Goal: Information Seeking & Learning: Learn about a topic

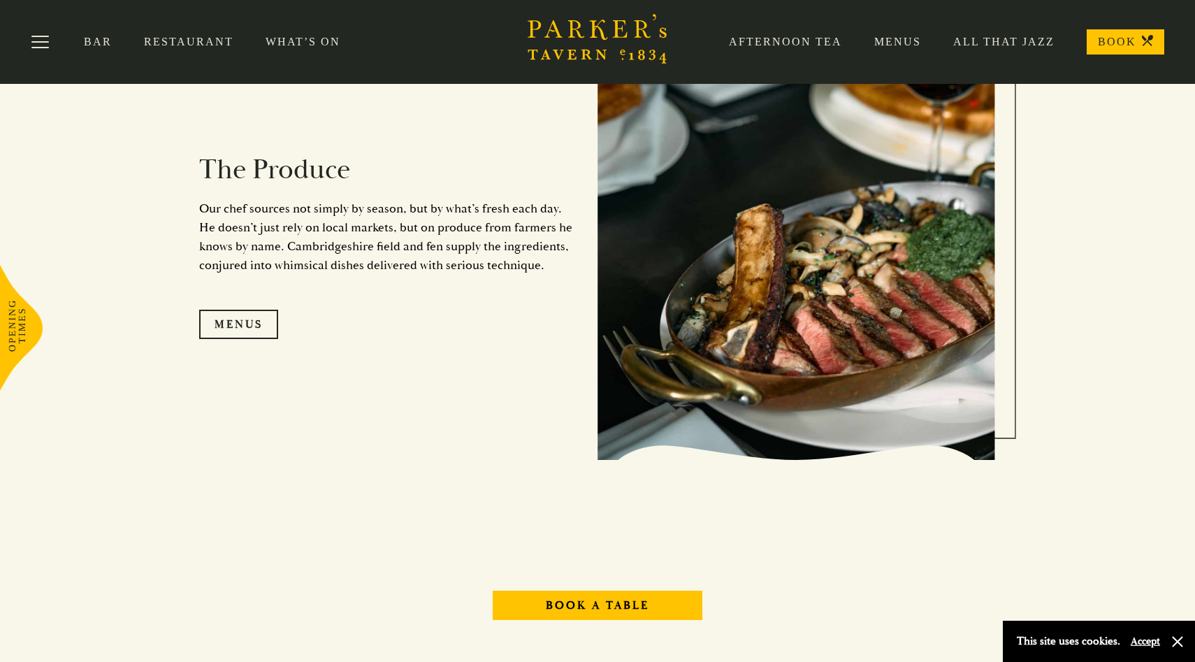
scroll to position [1439, 0]
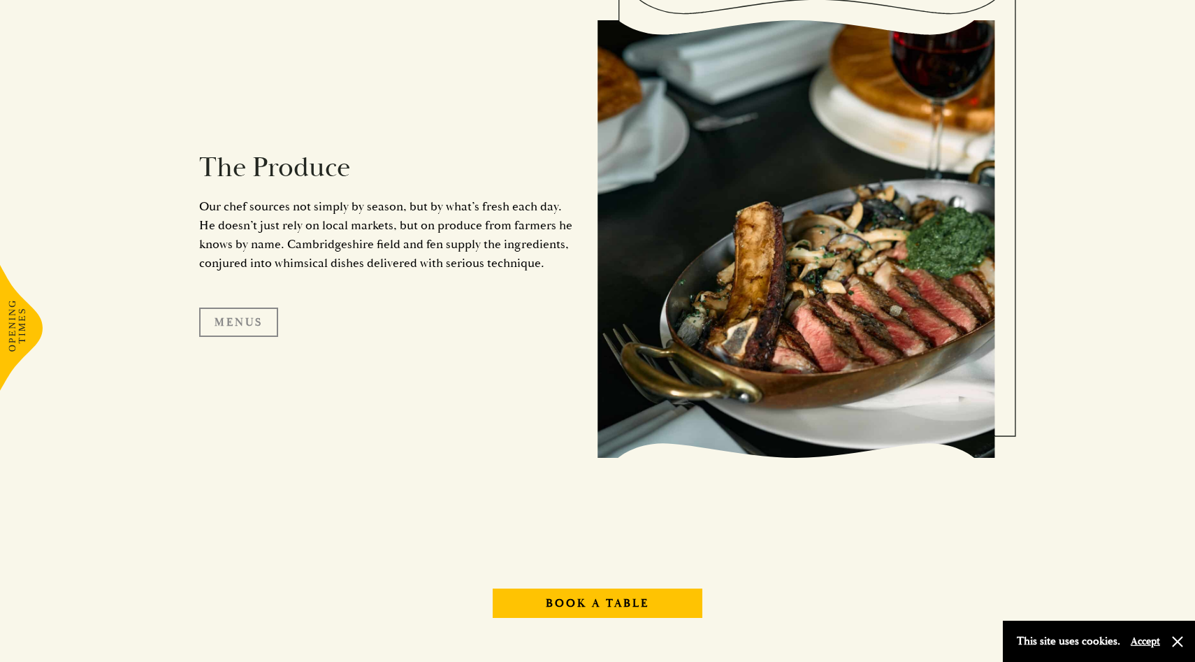
click at [262, 317] on link "Menus" at bounding box center [238, 321] width 79 height 29
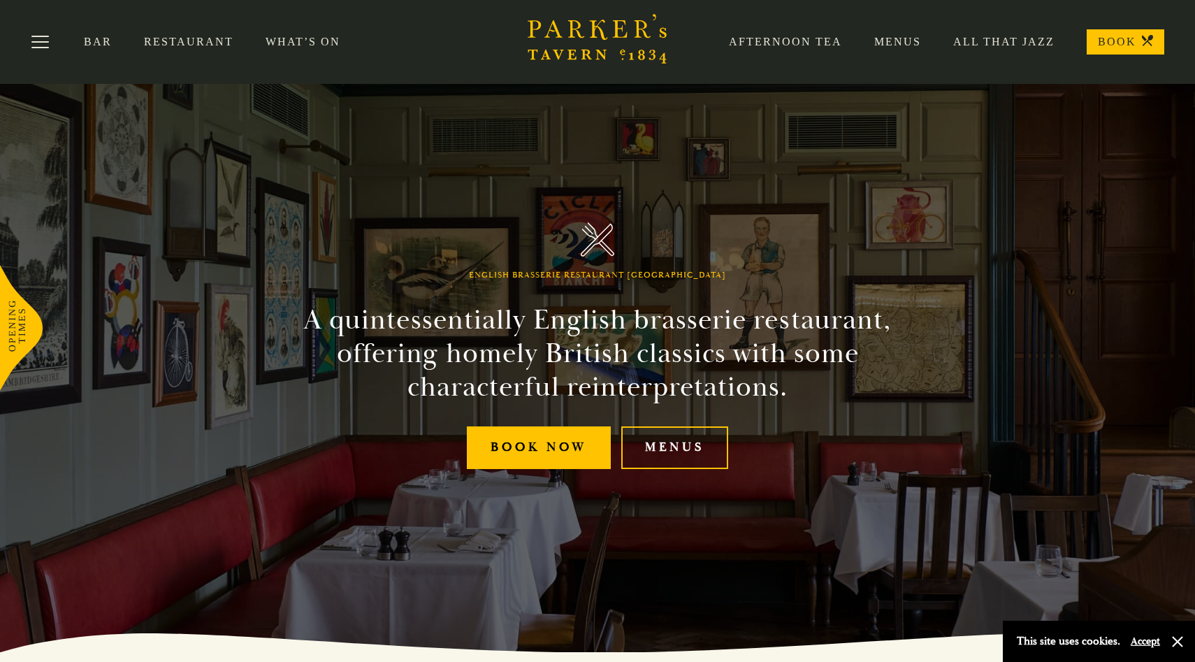
scroll to position [7, 0]
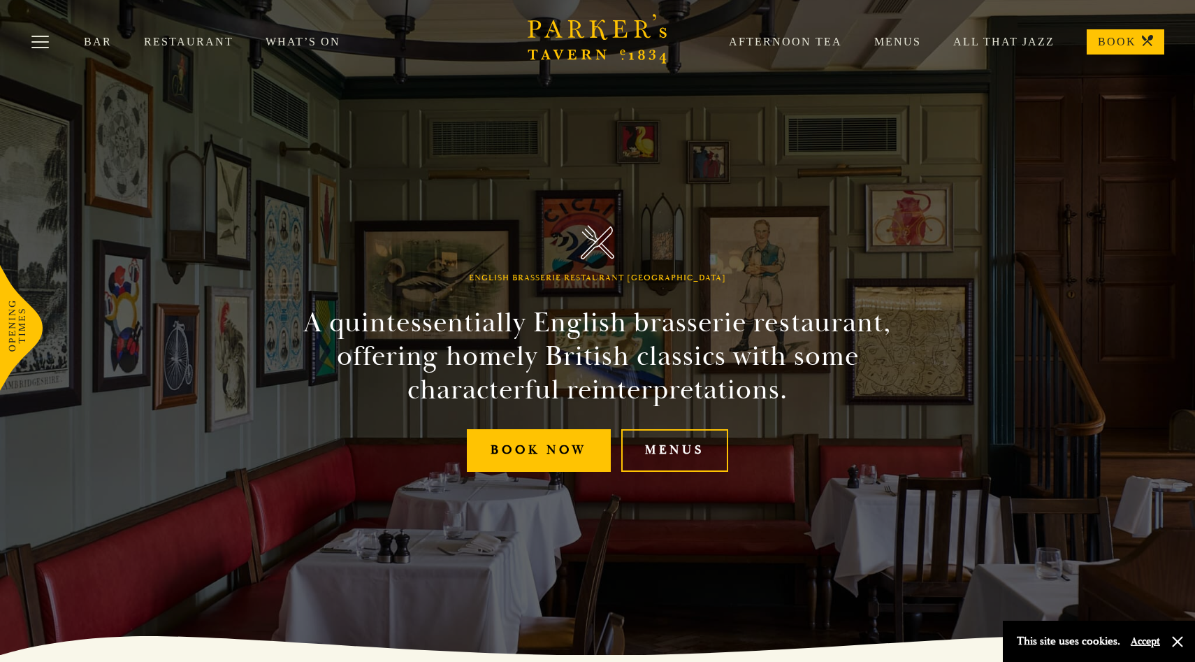
click at [885, 41] on link "Menus" at bounding box center [881, 42] width 79 height 14
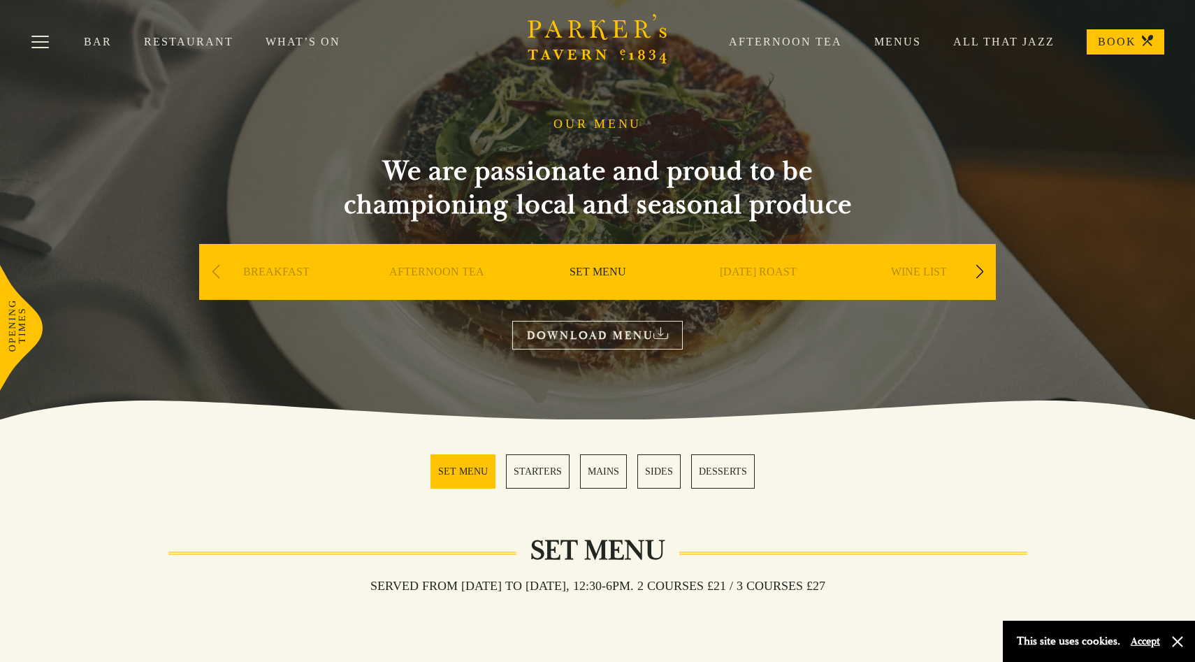
scroll to position [142, 0]
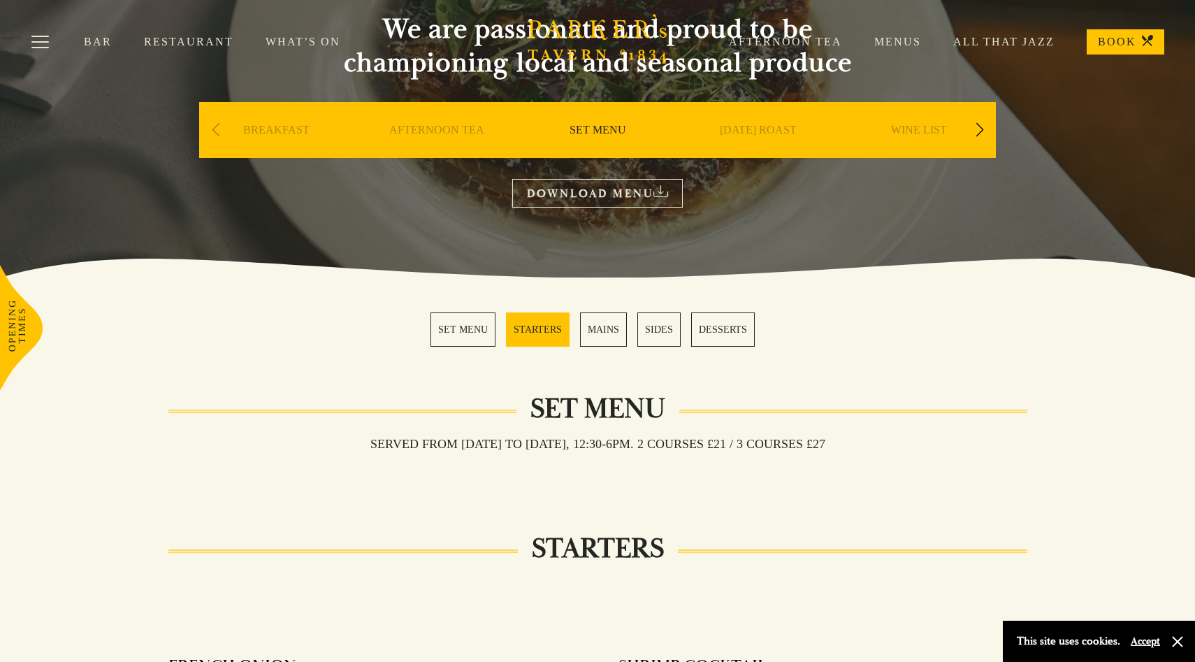
click at [601, 132] on link "SET MENU" at bounding box center [597, 151] width 57 height 56
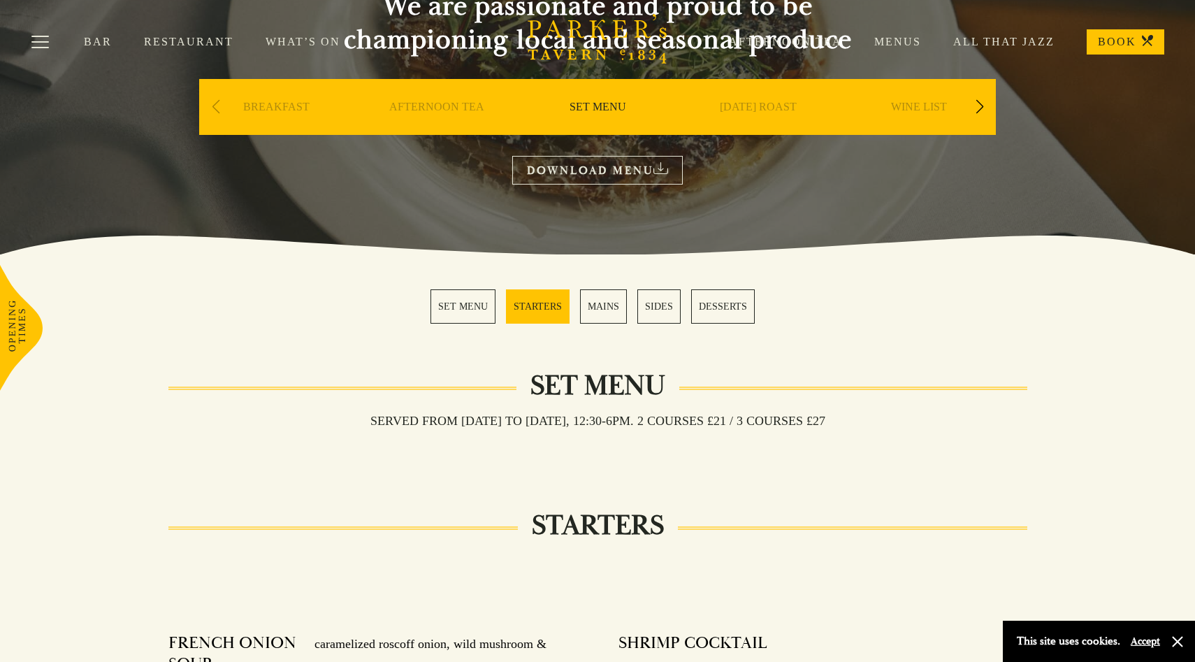
scroll to position [166, 0]
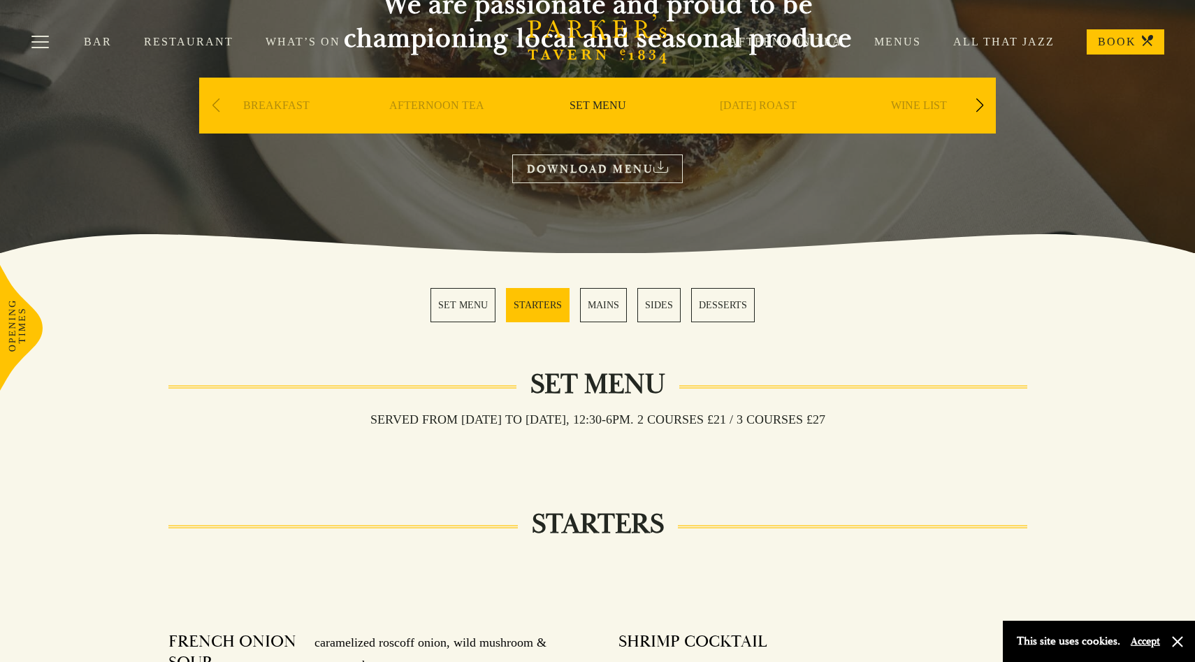
click at [752, 112] on link "SUNDAY ROAST" at bounding box center [758, 127] width 77 height 56
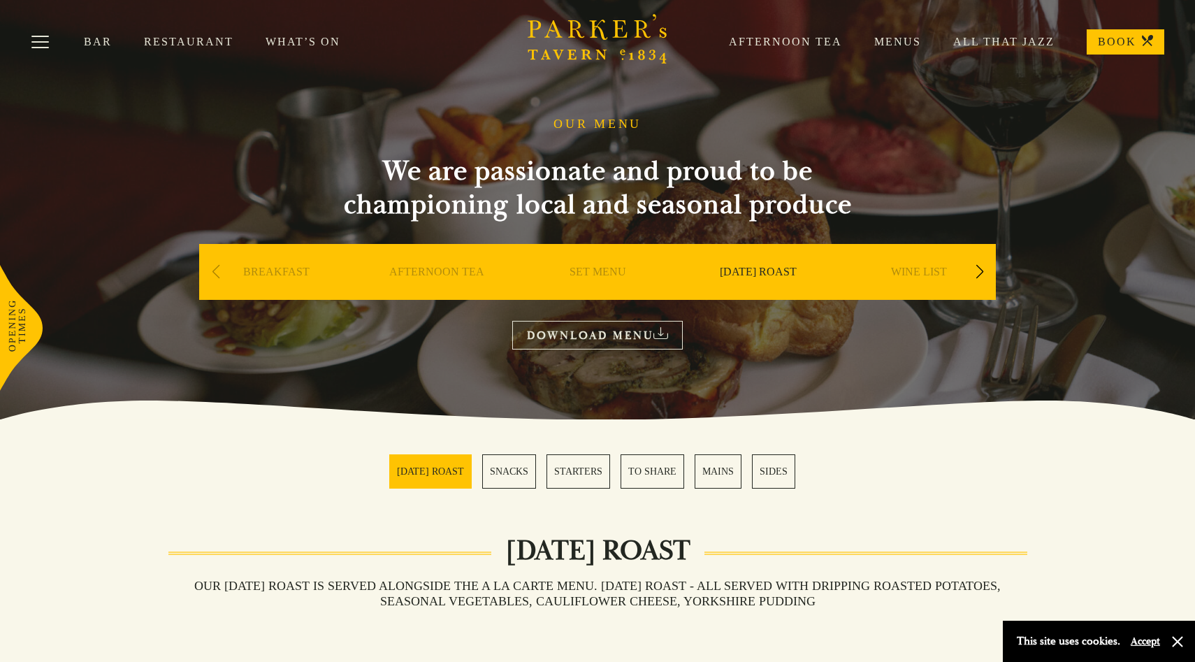
click at [986, 275] on div "Next slide" at bounding box center [979, 271] width 19 height 31
click at [919, 270] on link "A LA CARTE" at bounding box center [919, 293] width 65 height 56
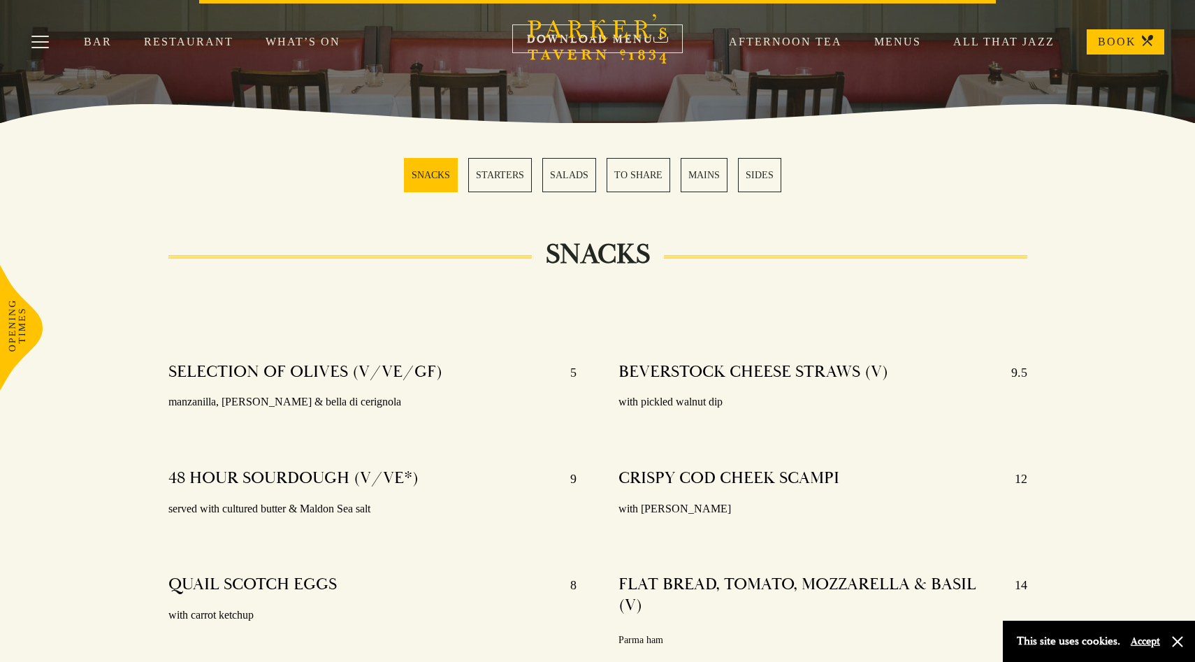
scroll to position [338, 0]
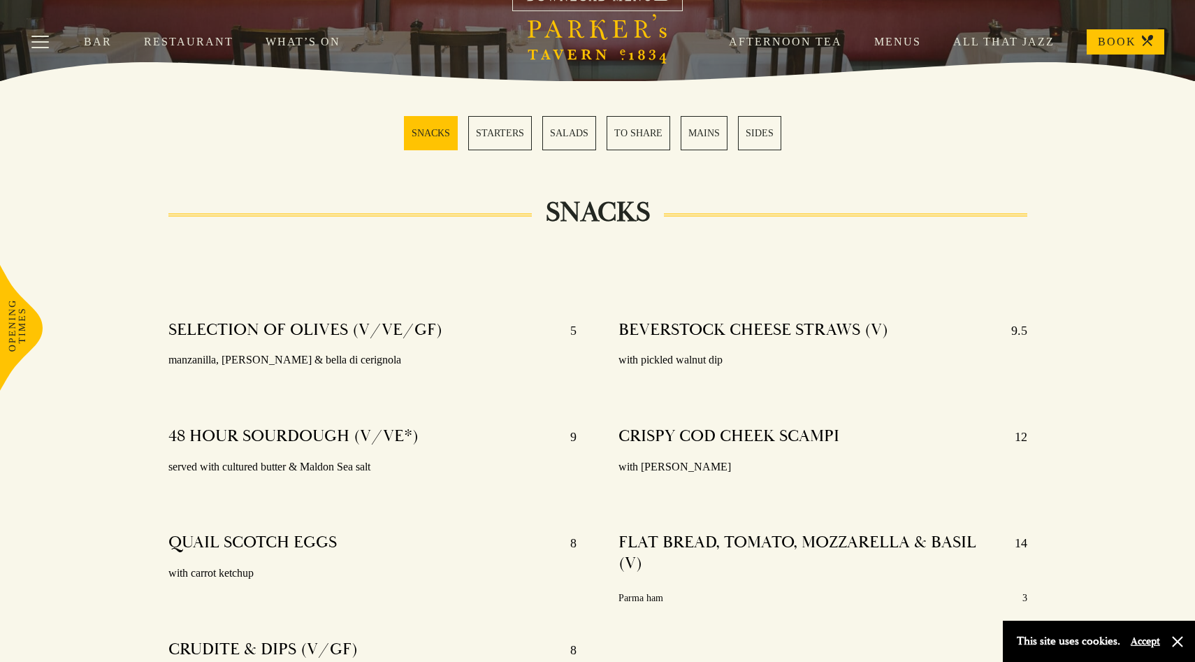
click at [683, 131] on link "MAINS" at bounding box center [703, 133] width 47 height 34
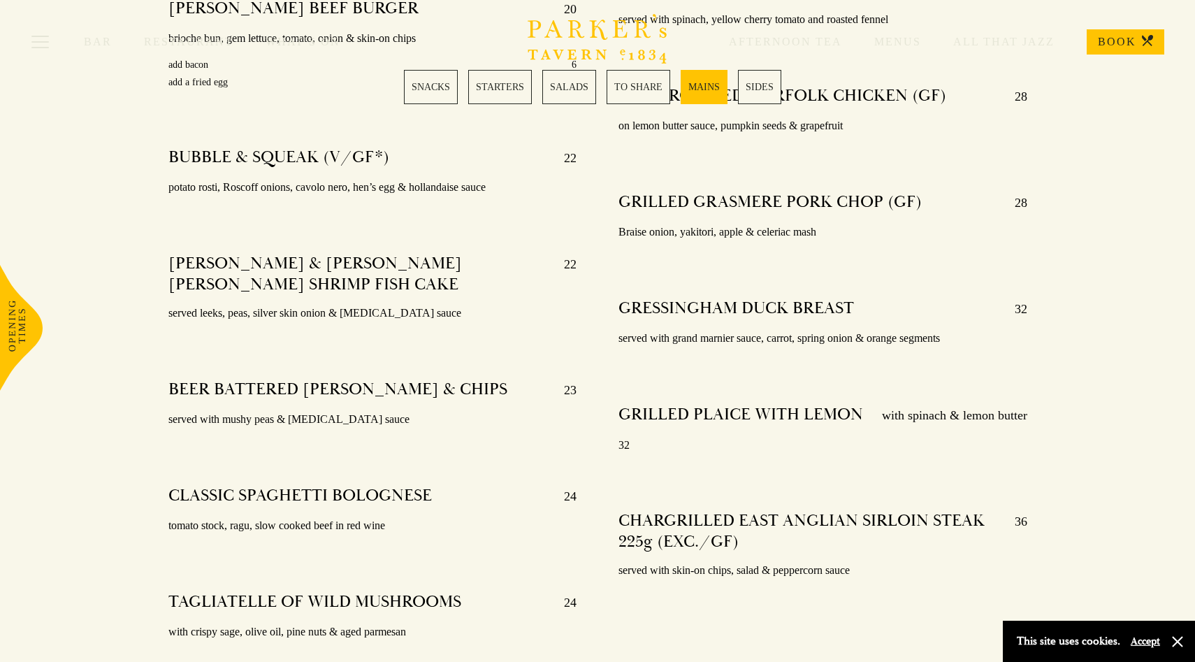
scroll to position [2726, 0]
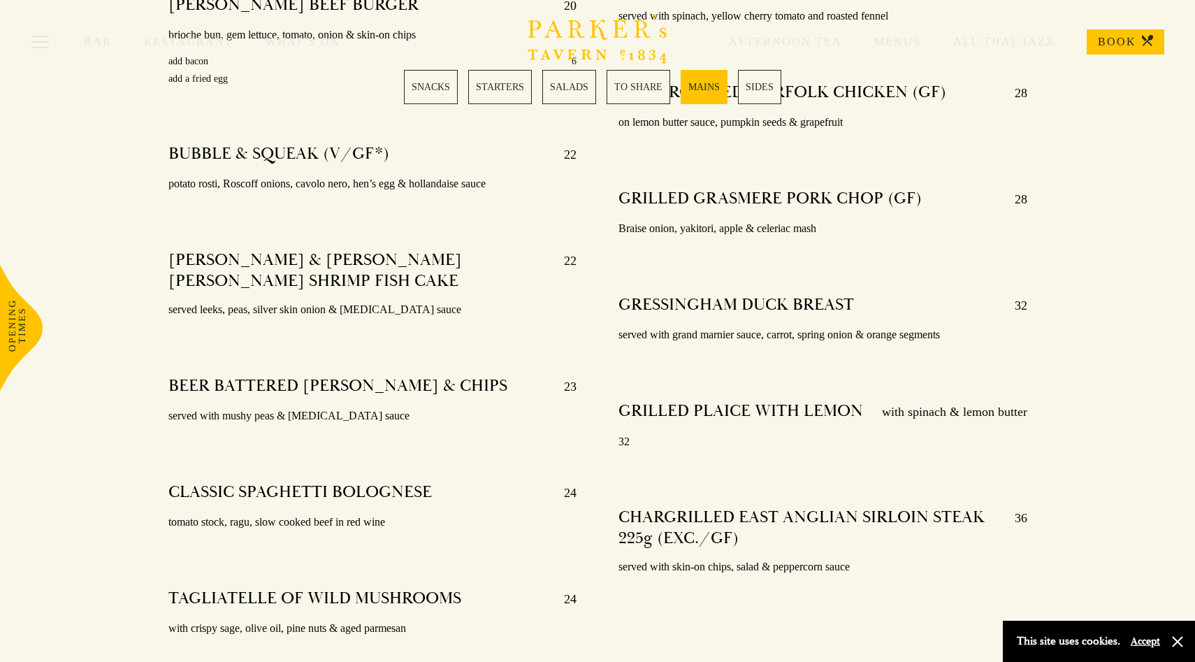
click at [774, 94] on link "SIDES" at bounding box center [759, 87] width 43 height 34
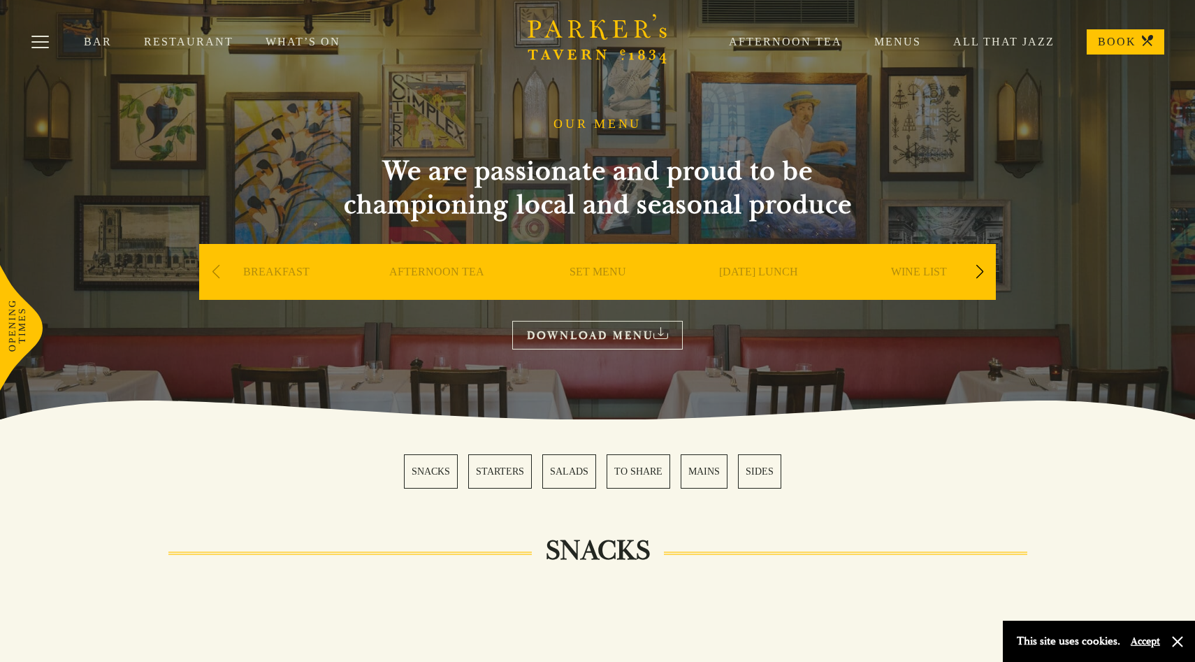
click at [981, 268] on div "Next slide" at bounding box center [979, 271] width 19 height 31
click at [764, 271] on link "DESSERT" at bounding box center [758, 293] width 49 height 56
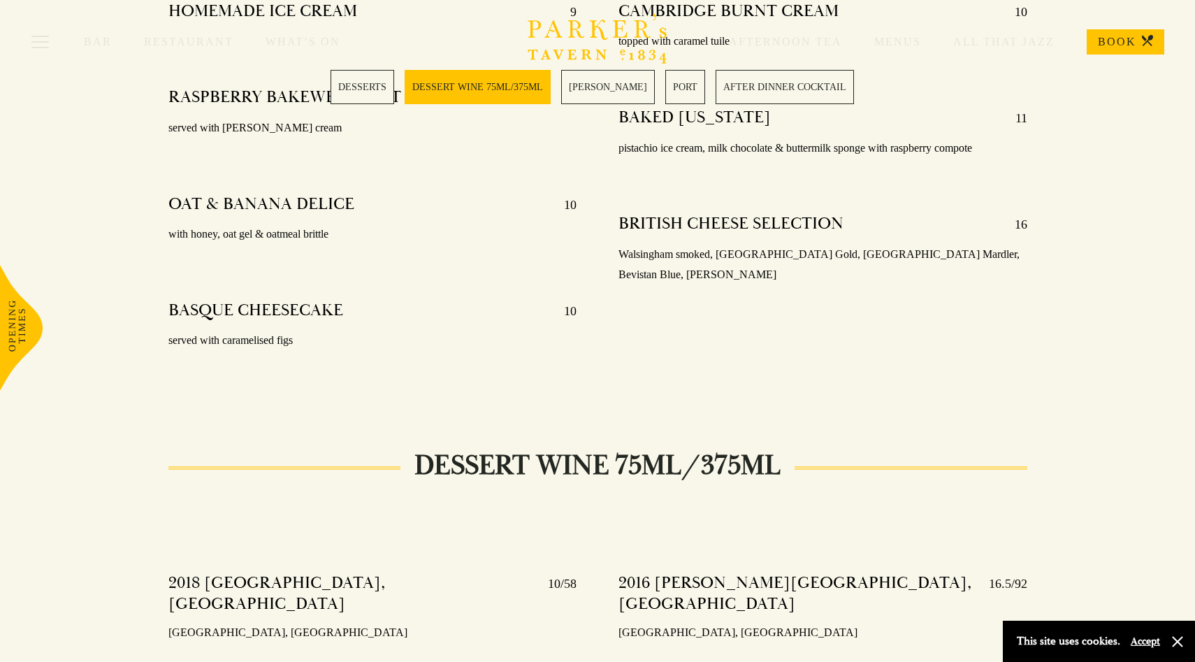
scroll to position [658, 0]
